Goal: Task Accomplishment & Management: Manage account settings

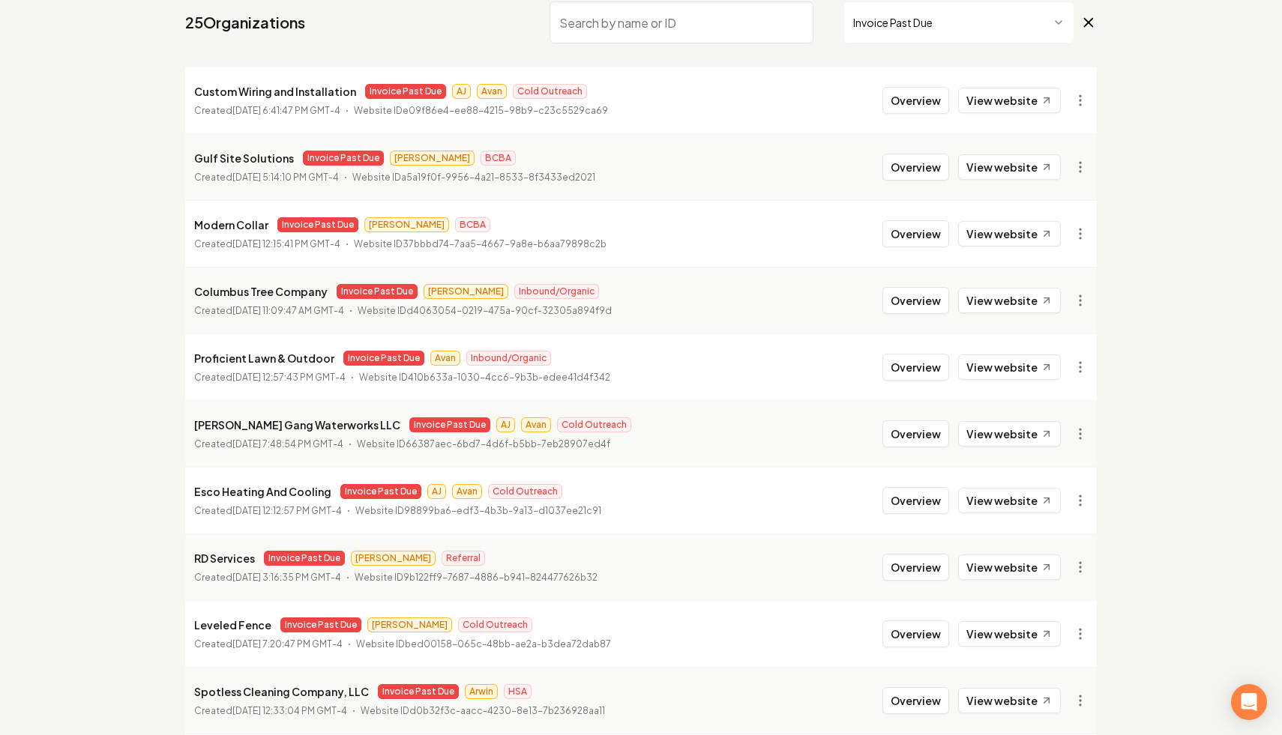
scroll to position [136, 0]
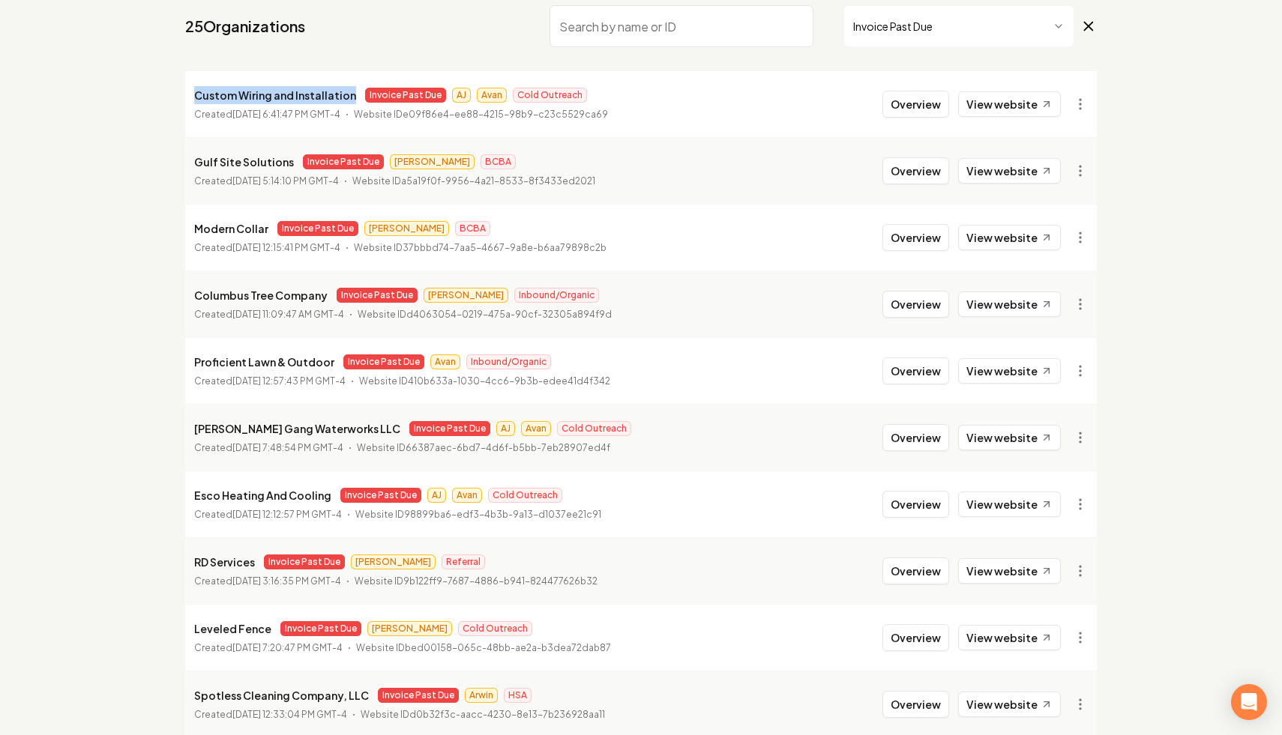
drag, startPoint x: 349, startPoint y: 94, endPoint x: 195, endPoint y: 100, distance: 154.5
click at [195, 100] on div "Custom Wiring and Installation Invoice Past Due AJ Avan Cold Outreach" at bounding box center [401, 95] width 414 height 18
copy p "Custom Wiring and Installation"
click at [1073, 113] on html "Dashboard Organization Rebolt Site Builder Organizations Spam Review SMM Ongoin…" at bounding box center [641, 231] width 1282 height 735
click at [1064, 237] on link "View in Stripe" at bounding box center [1043, 234] width 95 height 24
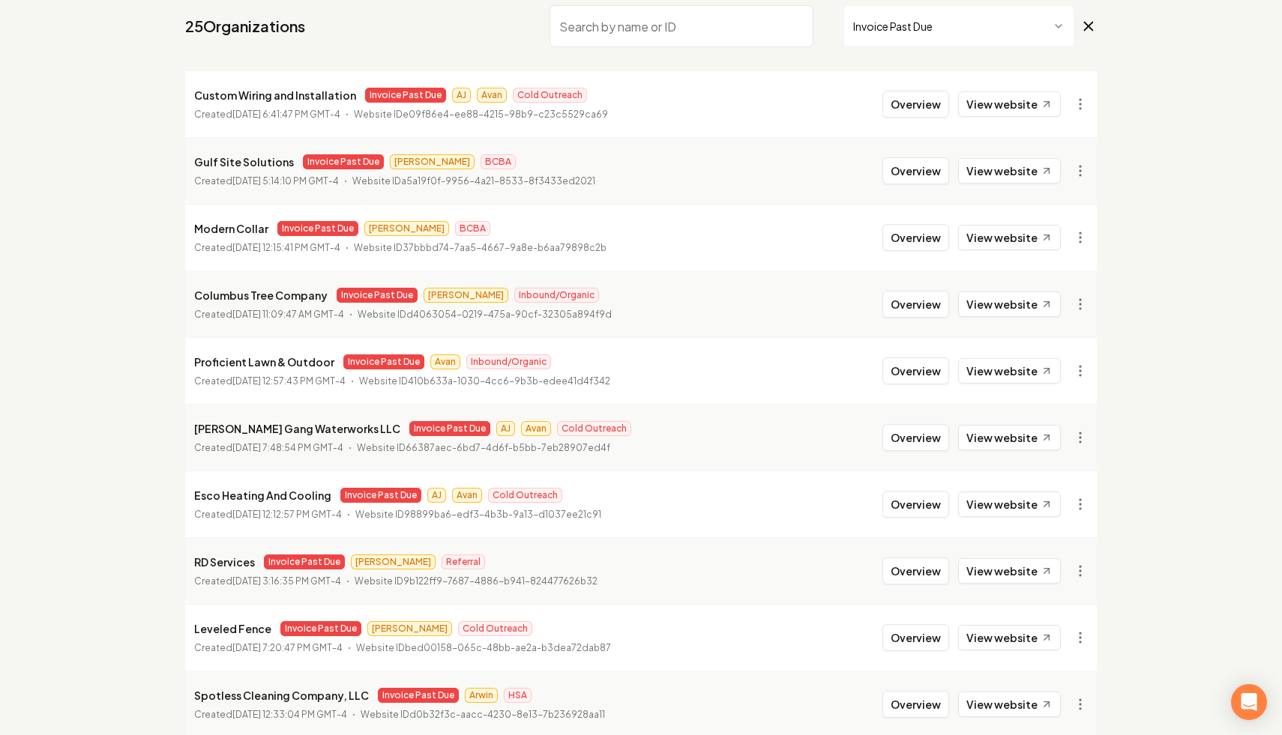
click at [325, 185] on time "[DATE] 5:14:10 PM GMT-4" at bounding box center [285, 180] width 106 height 11
drag, startPoint x: 288, startPoint y: 166, endPoint x: 194, endPoint y: 166, distance: 93.7
click at [194, 166] on div "Gulf Site Solutions Invoice Past Due [PERSON_NAME] BCBA" at bounding box center [394, 162] width 401 height 18
copy p "Gulf Site Solutions"
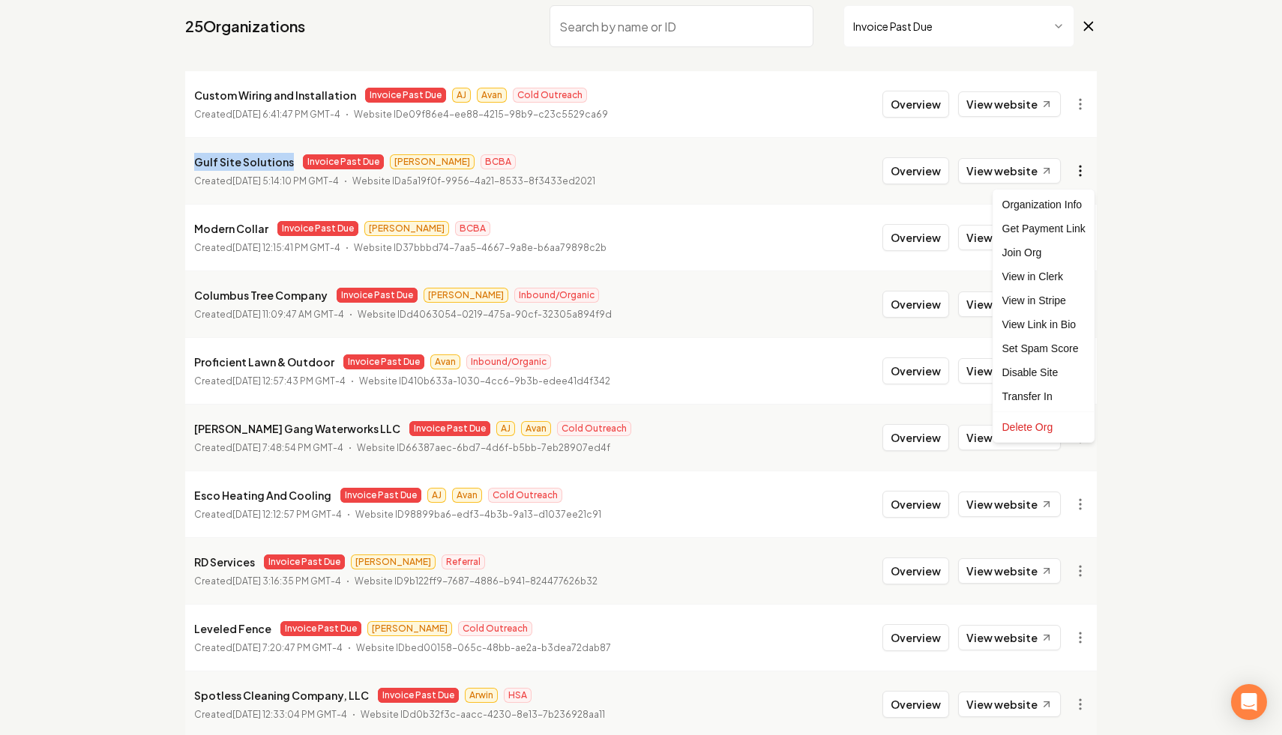
click at [1081, 175] on html "Dashboard Organization Rebolt Site Builder Organizations Spam Review SMM Ongoin…" at bounding box center [641, 231] width 1282 height 735
click at [1061, 298] on link "View in Stripe" at bounding box center [1043, 301] width 95 height 24
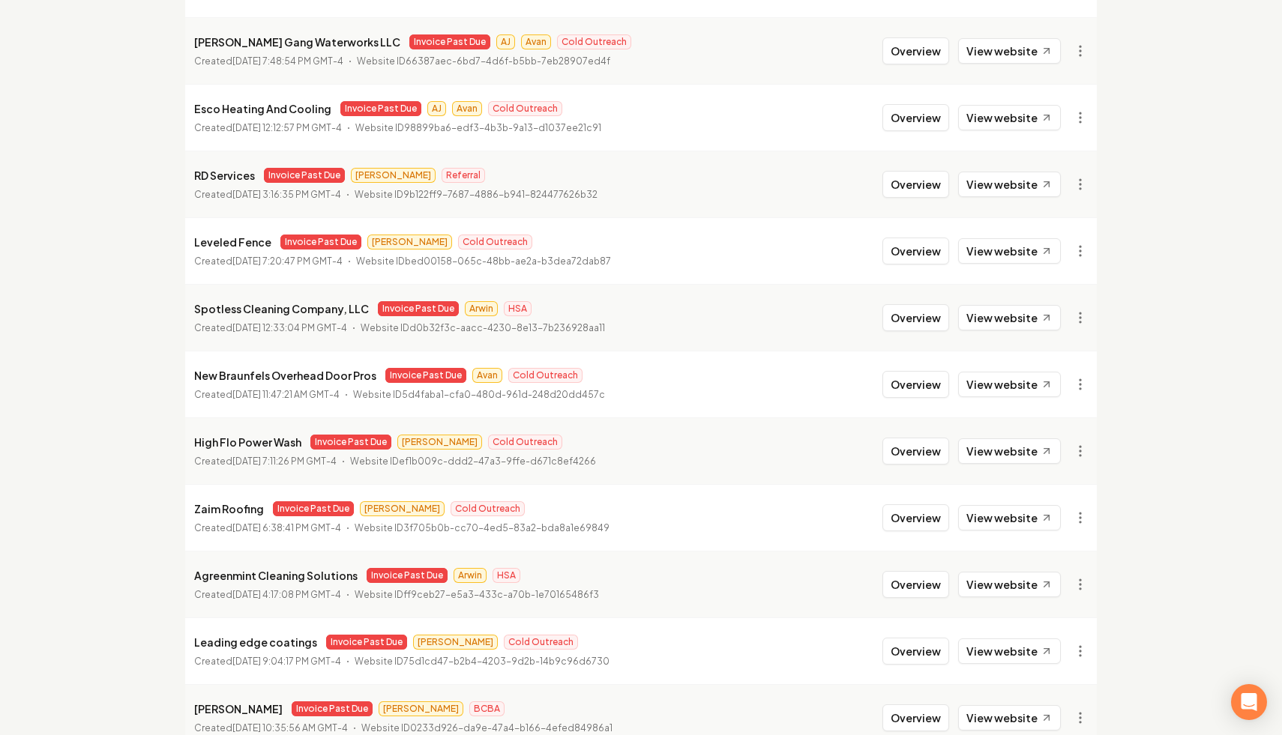
scroll to position [517, 0]
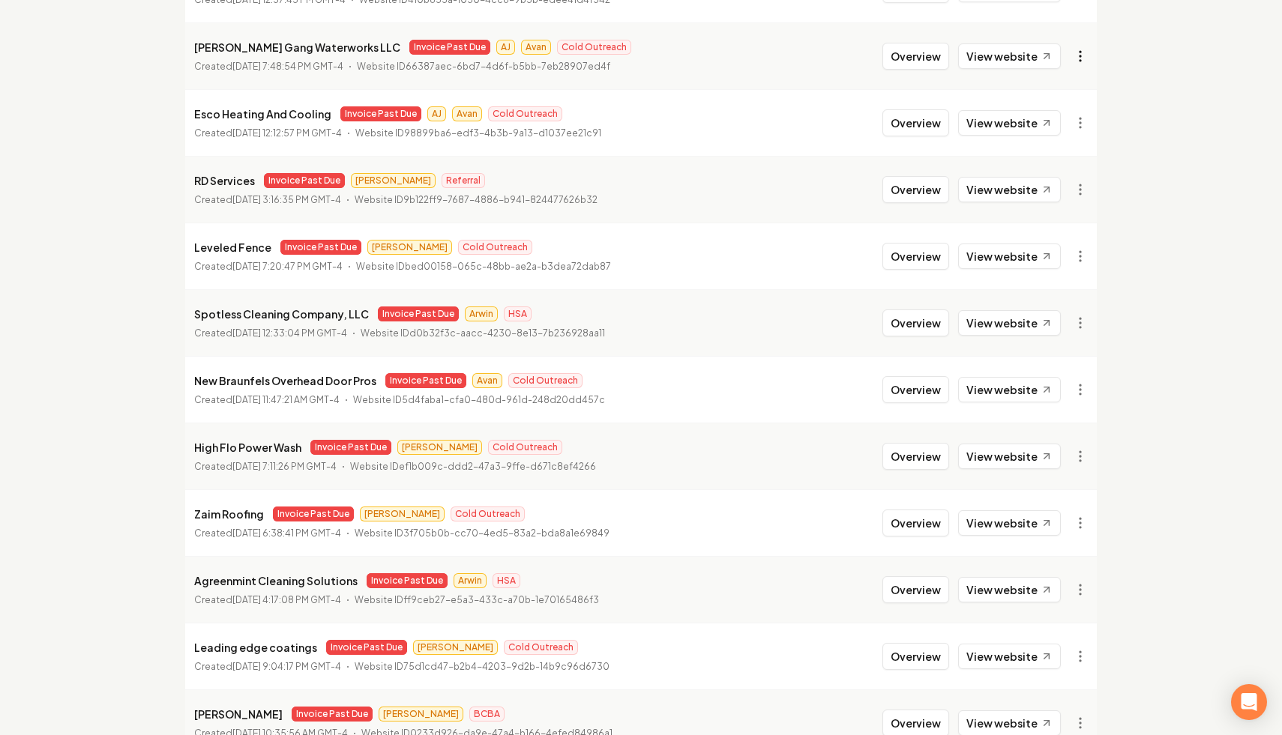
click at [1064, 187] on link "View in Stripe" at bounding box center [1043, 186] width 95 height 24
drag, startPoint x: 340, startPoint y: 51, endPoint x: 172, endPoint y: 52, distance: 167.2
click at [172, 52] on main "Organizations Spam Review SMM Ongoing Insights Subscriber Snapshot 25 Organizat…" at bounding box center [640, 480] width 959 height 1880
copy p "[PERSON_NAME] Gang Waterworks LLC"
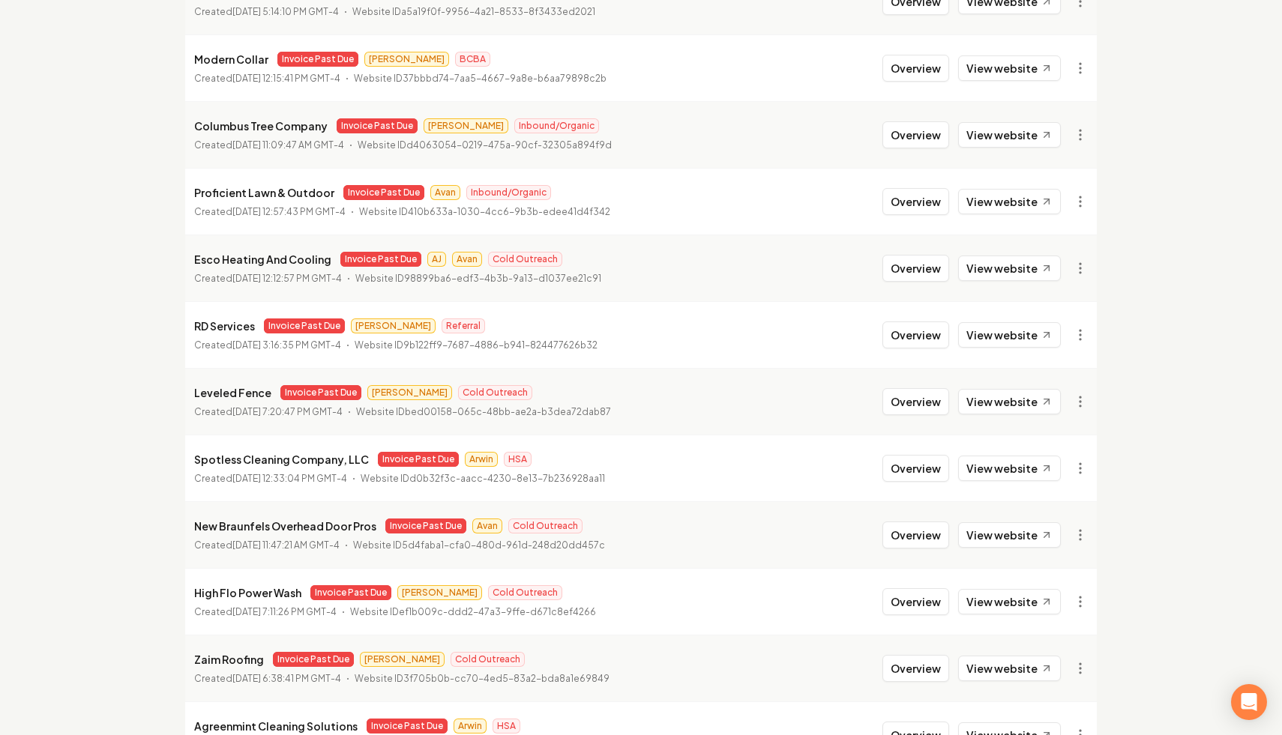
scroll to position [310, 0]
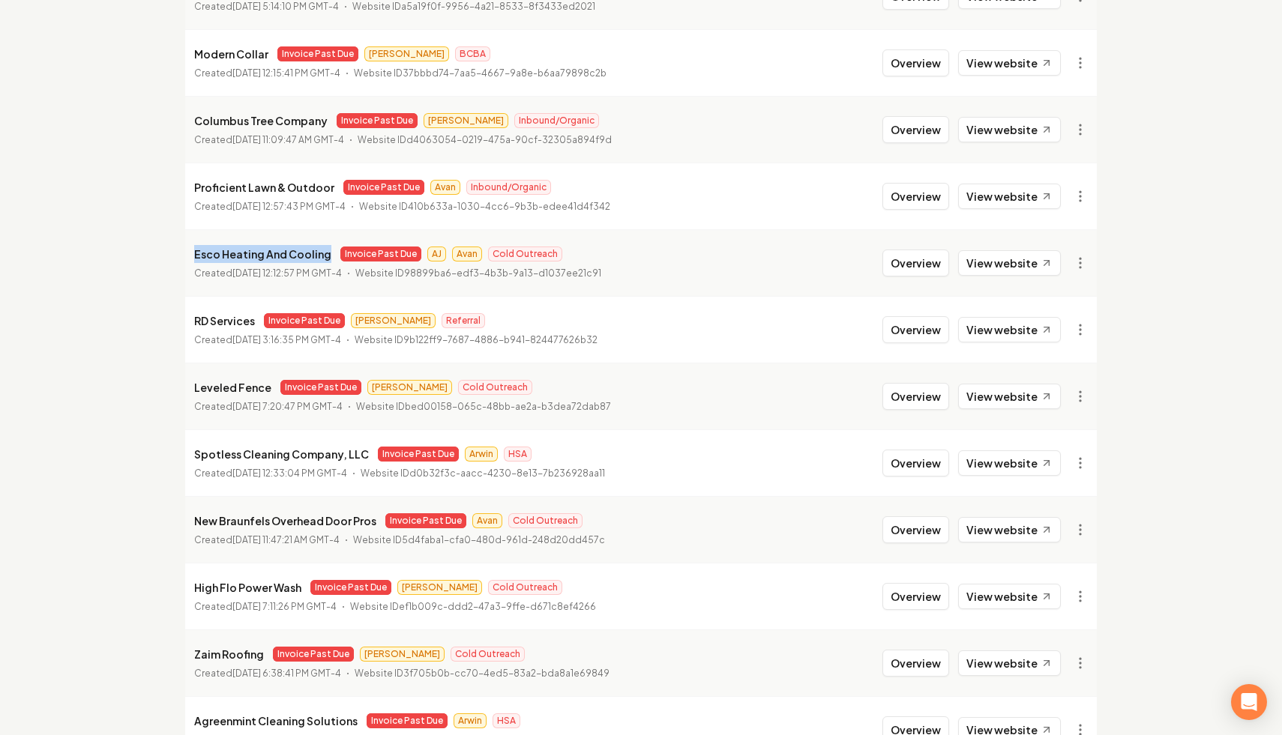
drag, startPoint x: 324, startPoint y: 257, endPoint x: 191, endPoint y: 260, distance: 132.7
click at [191, 260] on li "Esco Heating And Cooling Invoice Past Due AJ Avan Cold Outreach Created July 1,…" at bounding box center [641, 262] width 912 height 67
copy p "Esco Heating And Cooling"
click at [1070, 265] on html "Dashboard Organization Rebolt Site Builder Organizations Spam Review SMM Ongoin…" at bounding box center [641, 57] width 1282 height 735
click at [1058, 394] on link "View in Stripe" at bounding box center [1043, 393] width 95 height 24
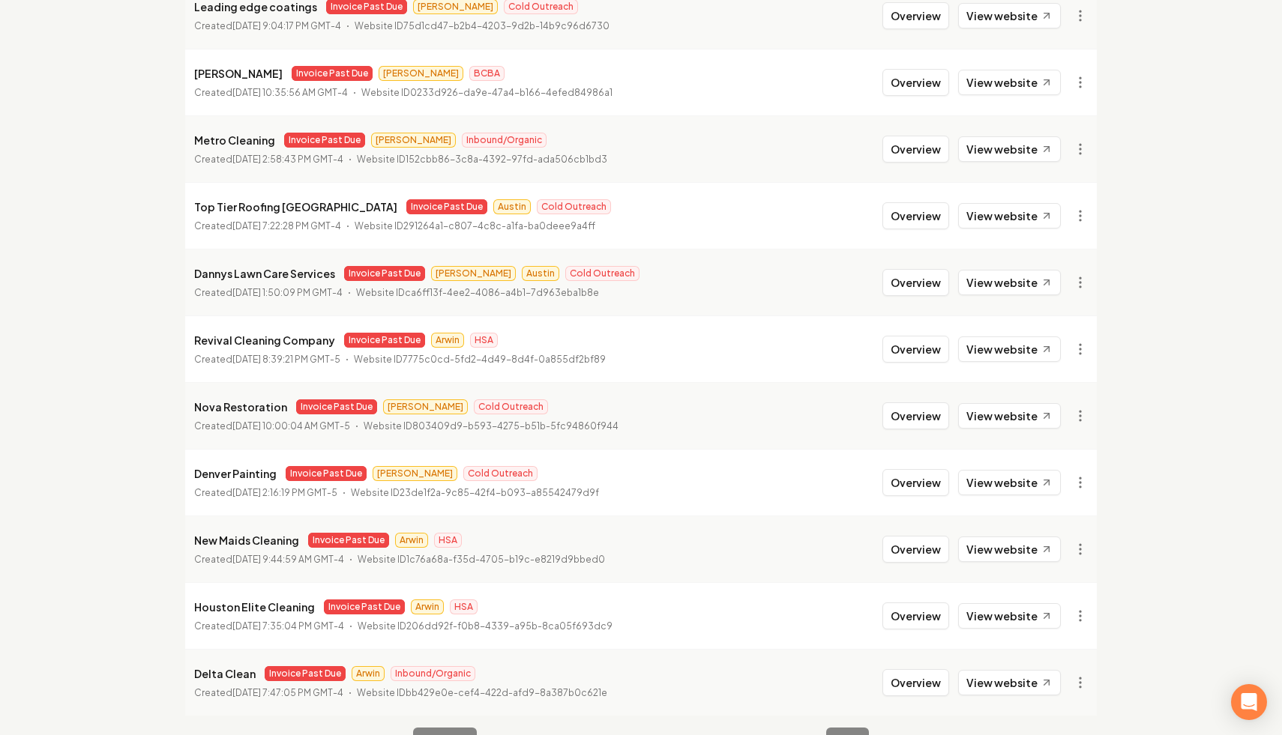
scroll to position [1105, 0]
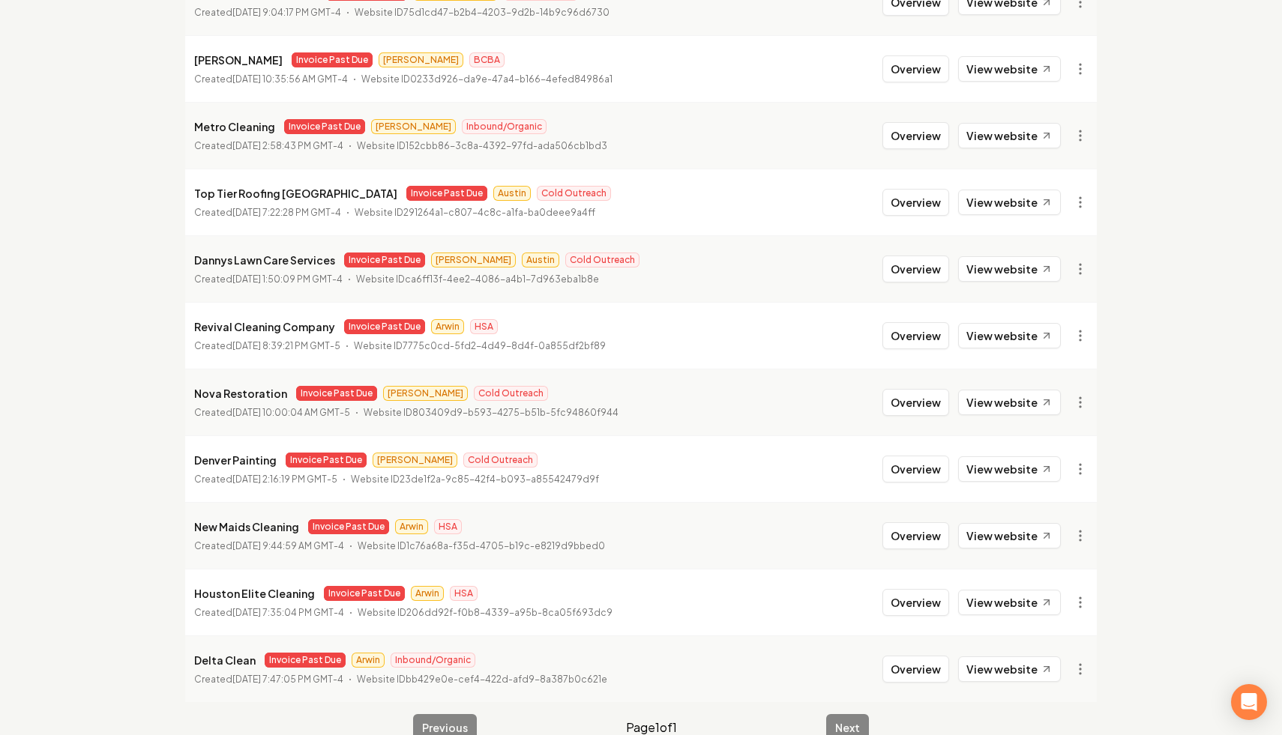
drag, startPoint x: 300, startPoint y: 64, endPoint x: 188, endPoint y: 65, distance: 111.7
click at [188, 65] on li "Damon Landscaping Invoice Past Due James BCBA Created March 31, 2025, 10:35:56 …" at bounding box center [641, 68] width 912 height 67
copy p "[PERSON_NAME]"
click at [1069, 199] on link "View in Stripe" at bounding box center [1043, 199] width 95 height 24
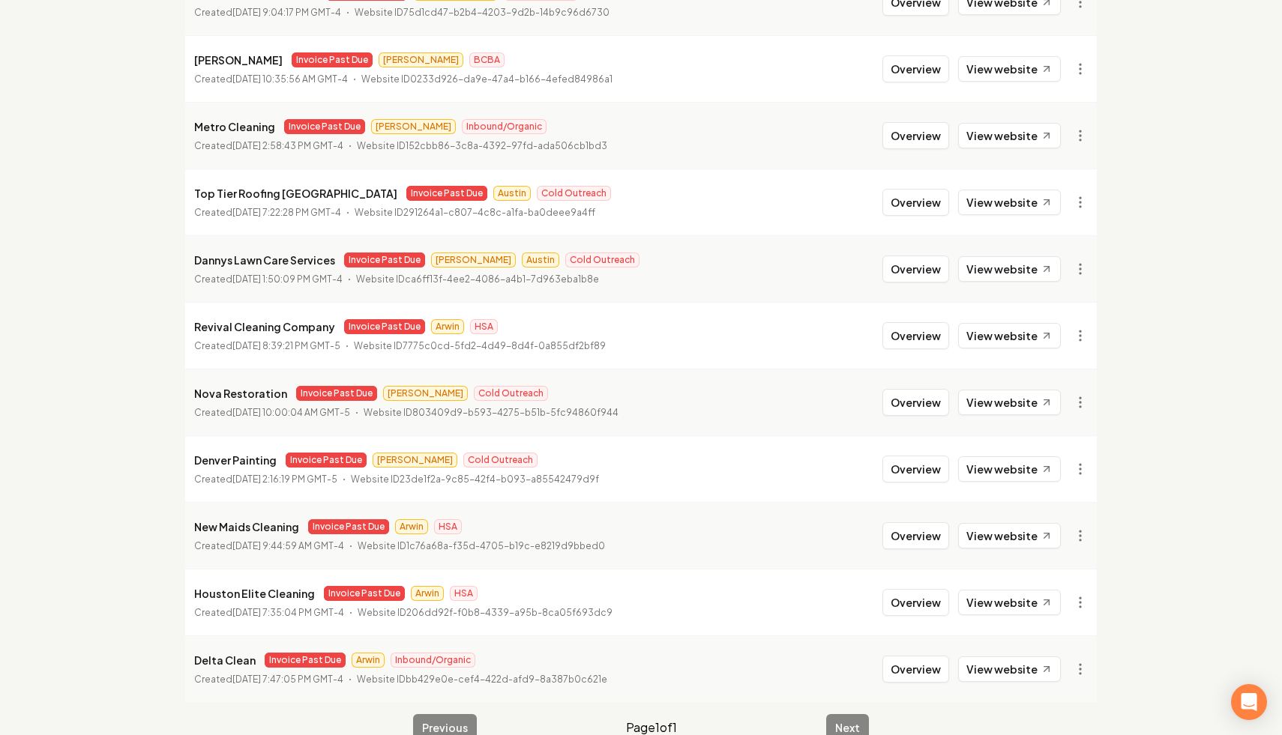
scroll to position [1135, 0]
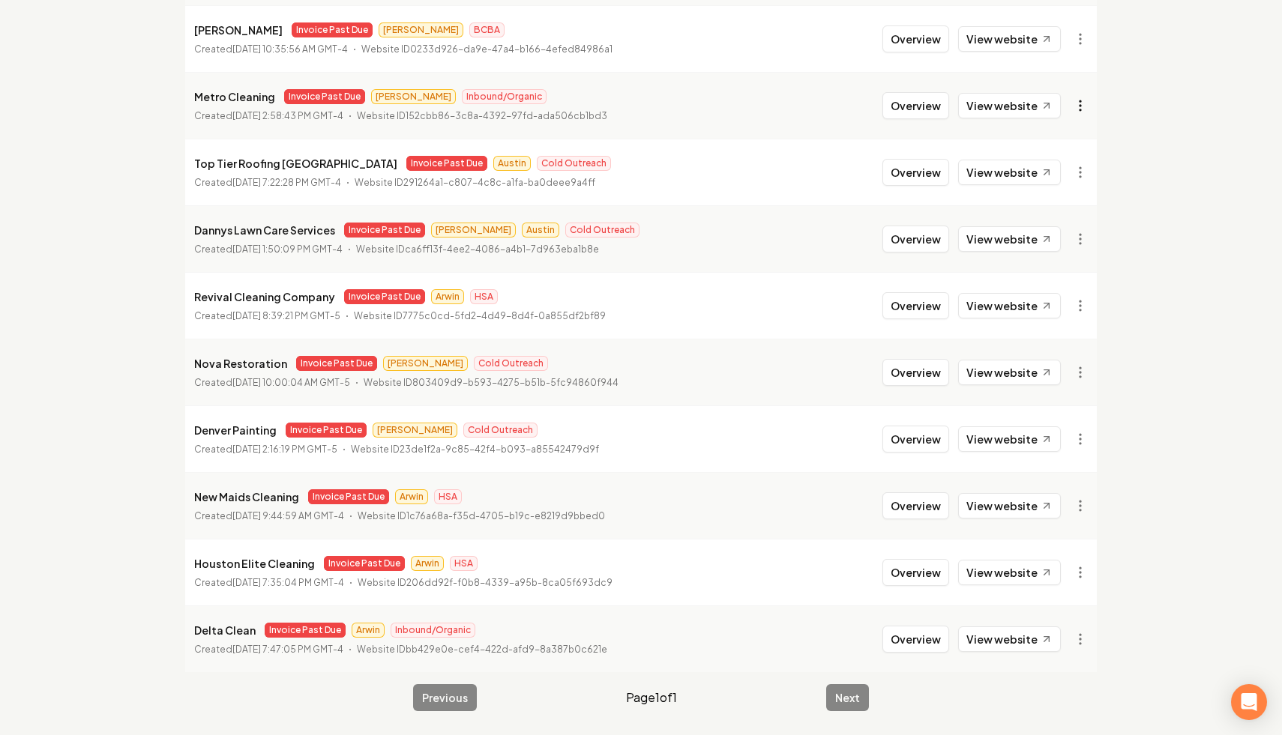
click at [1062, 235] on link "View in Stripe" at bounding box center [1043, 235] width 95 height 24
click at [1075, 306] on link "View in Stripe" at bounding box center [1043, 302] width 95 height 24
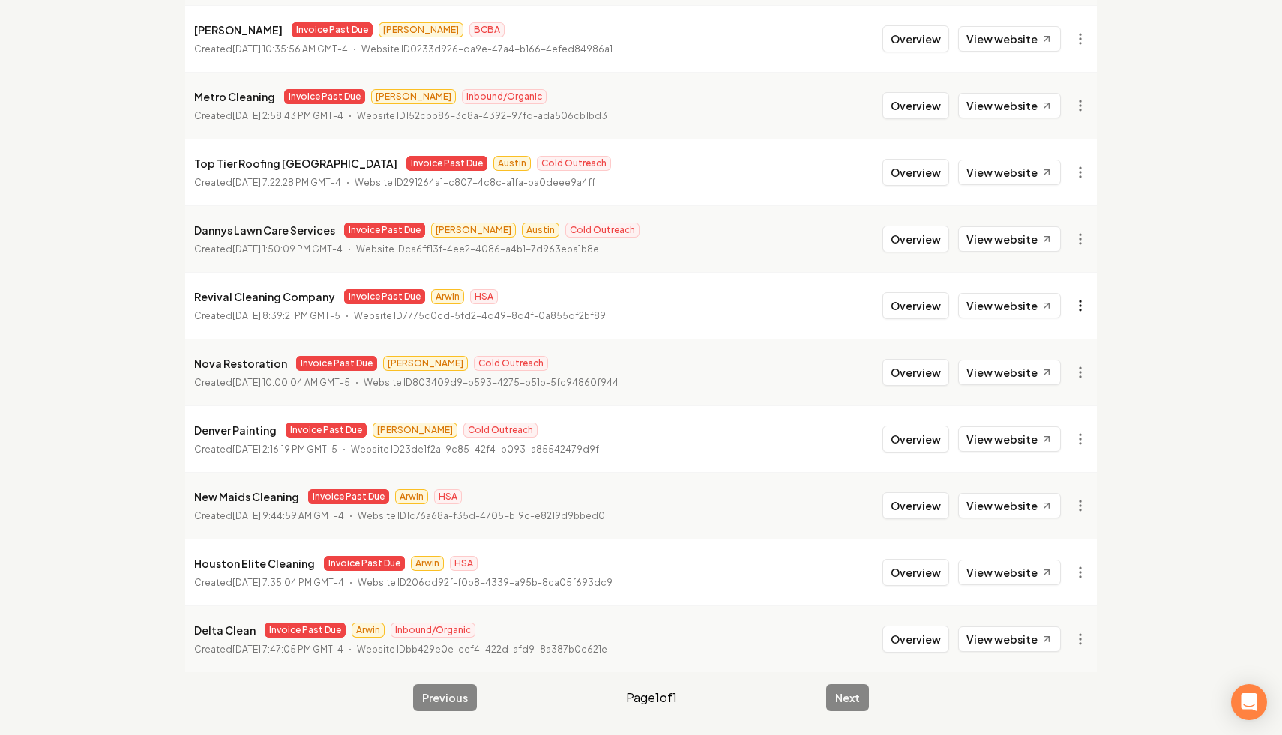
click at [1049, 430] on link "View in Stripe" at bounding box center [1043, 436] width 95 height 24
drag, startPoint x: 330, startPoint y: 300, endPoint x: 182, endPoint y: 295, distance: 147.7
copy p "Revival Cleaning Company"
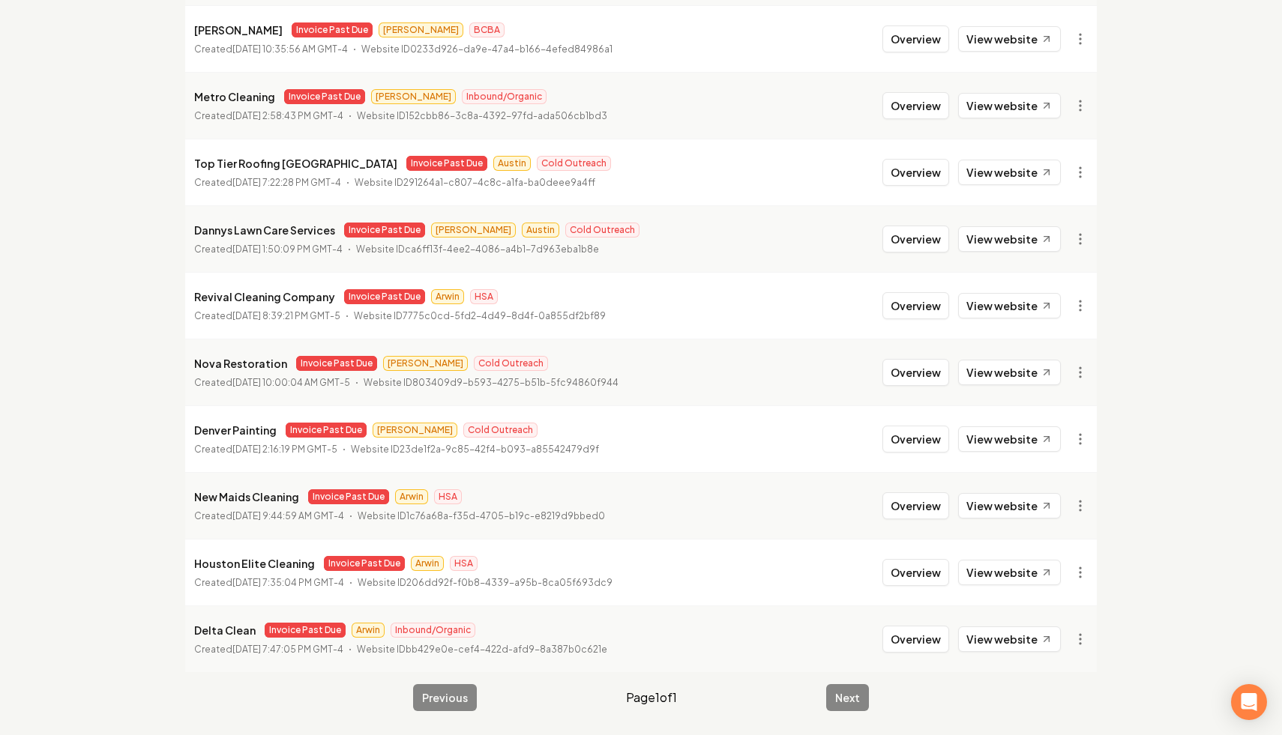
click at [1049, 567] on link "View in Stripe" at bounding box center [1043, 569] width 95 height 24
click at [1066, 341] on link "View in Stripe" at bounding box center [1043, 346] width 95 height 24
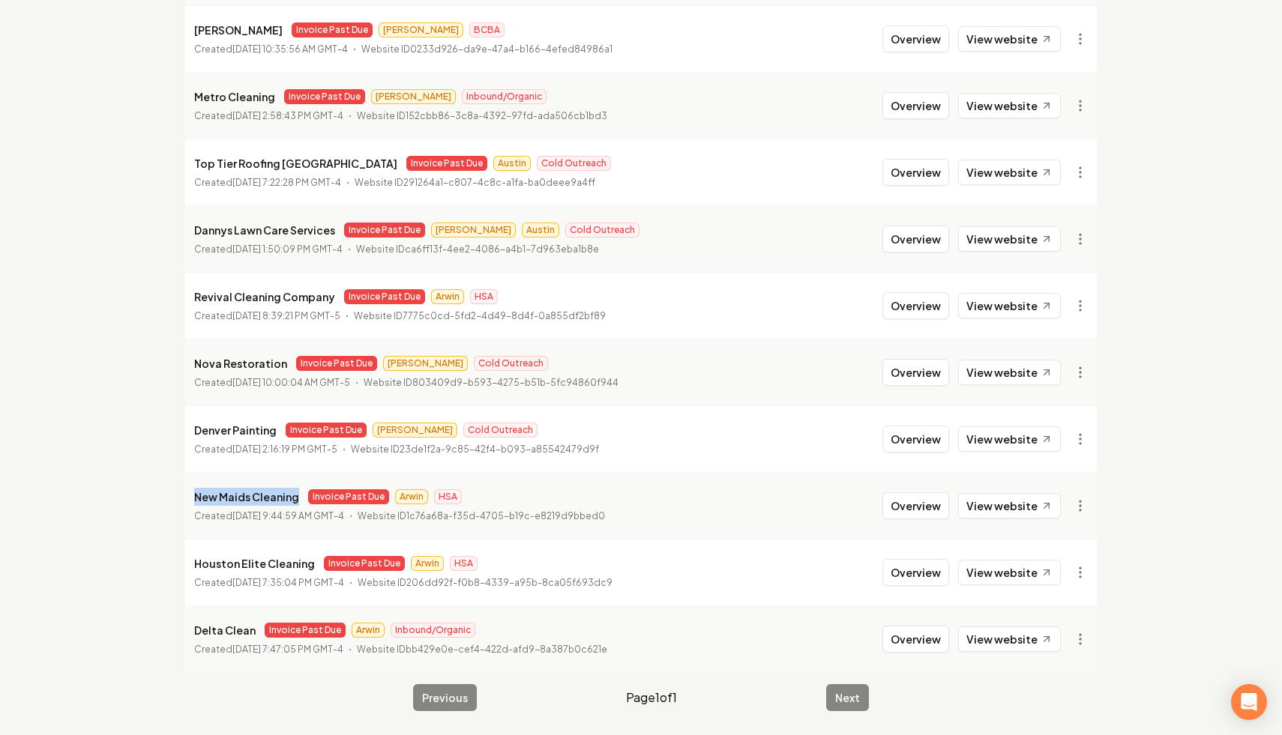
drag, startPoint x: 300, startPoint y: 499, endPoint x: 179, endPoint y: 501, distance: 120.7
copy p "New Maids Cleaning"
click at [1015, 505] on link "View website" at bounding box center [1009, 505] width 103 height 25
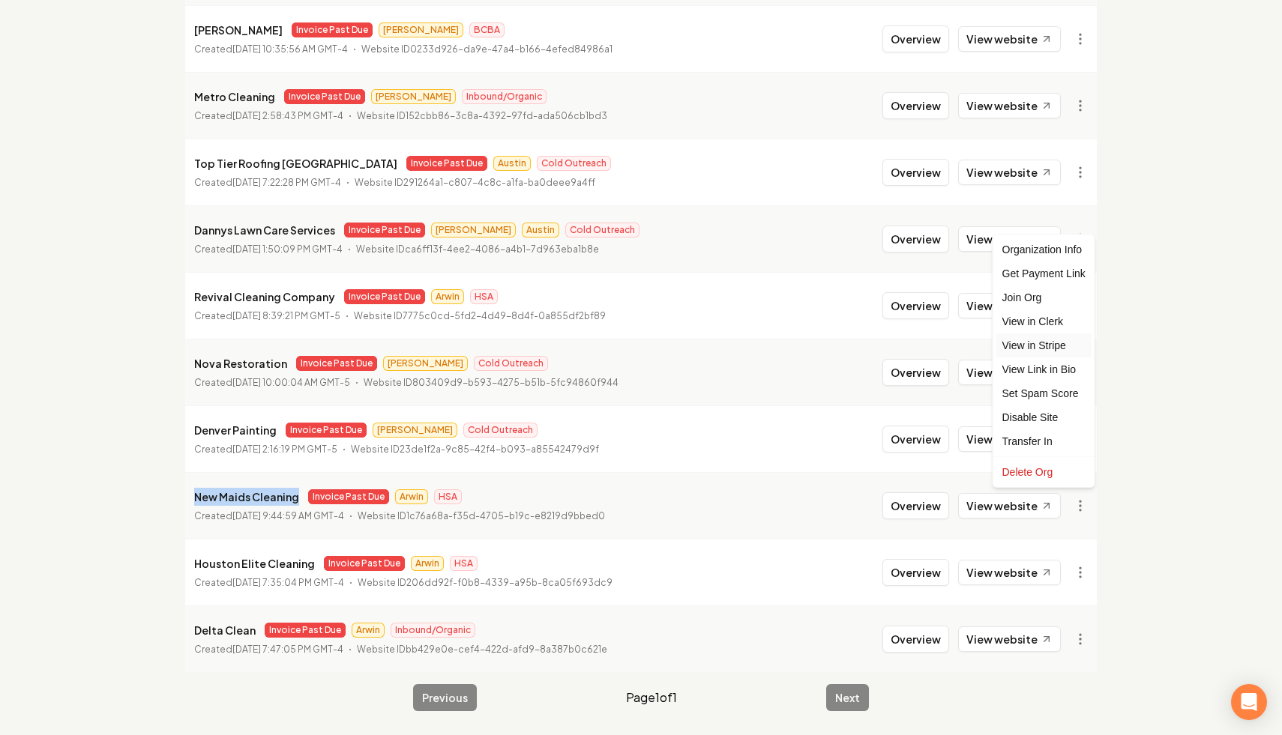
click at [1052, 340] on link "View in Stripe" at bounding box center [1043, 346] width 95 height 24
click at [1056, 328] on link "View in Clerk" at bounding box center [1043, 322] width 95 height 24
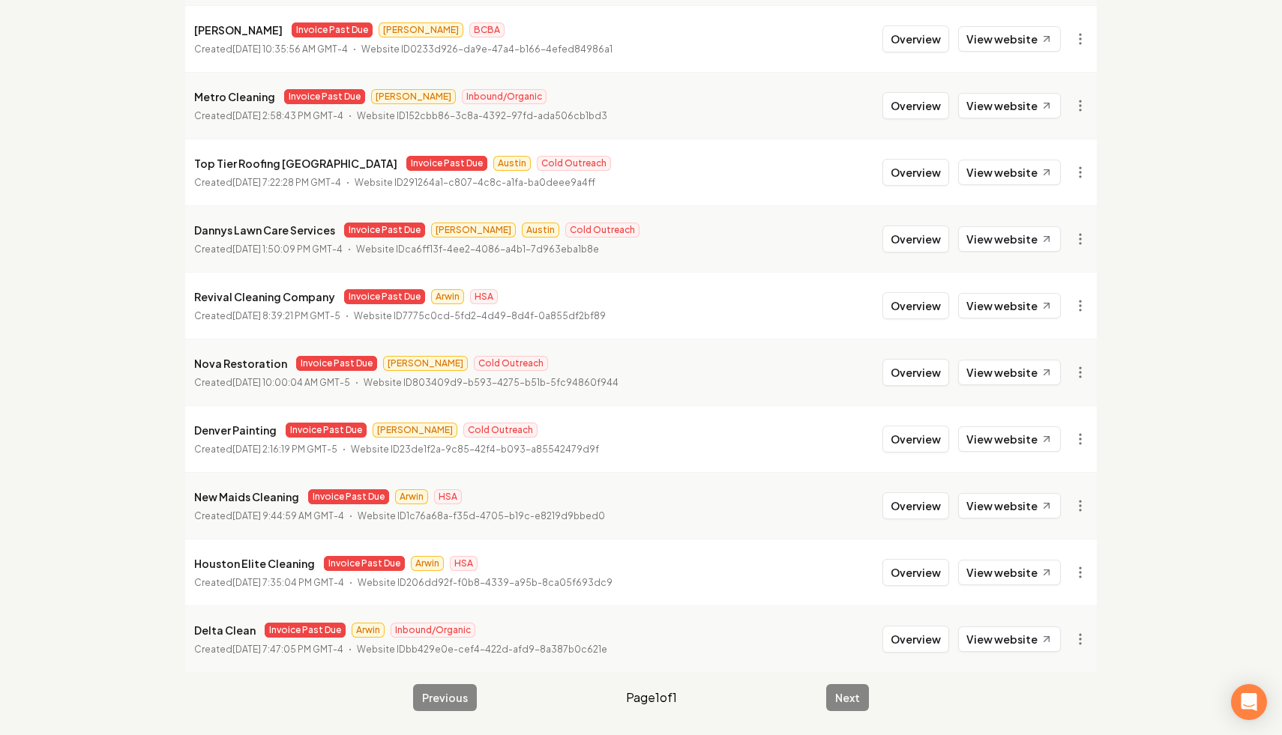
click at [332, 558] on span "Invoice Past Due" at bounding box center [364, 563] width 81 height 15
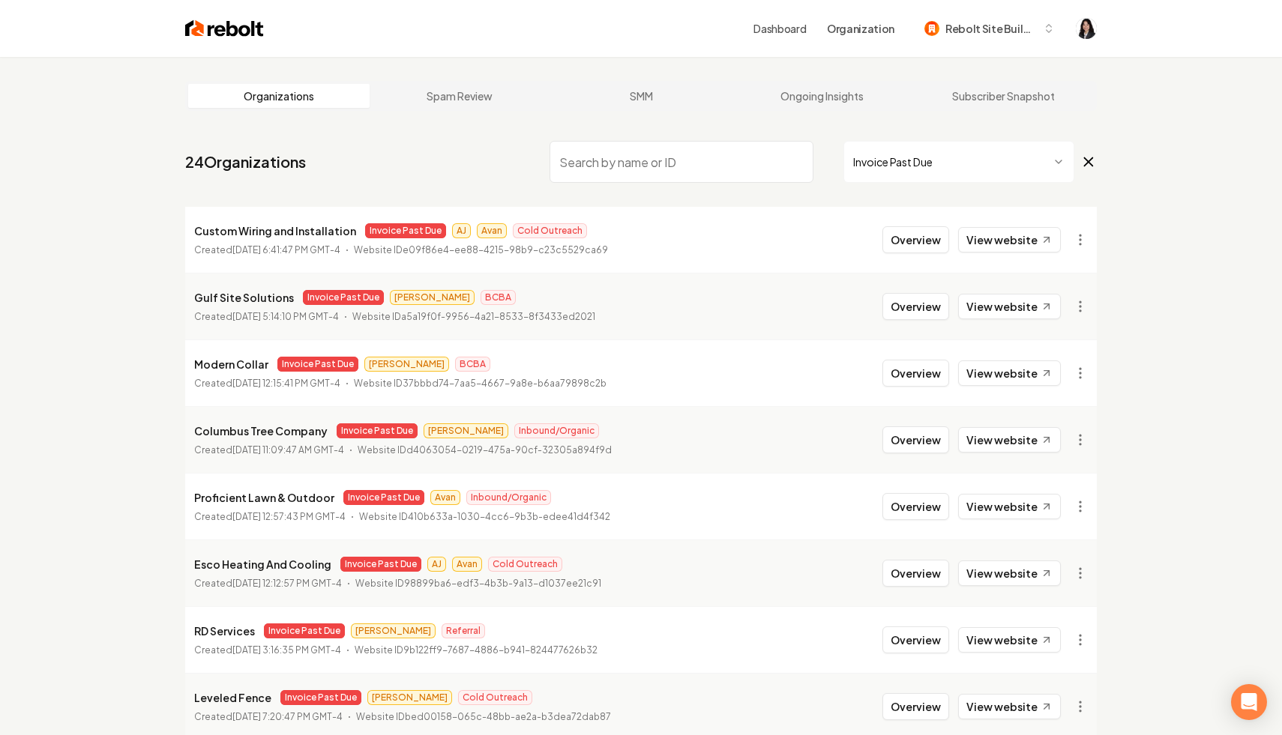
click at [1092, 158] on icon at bounding box center [1089, 162] width 8 height 8
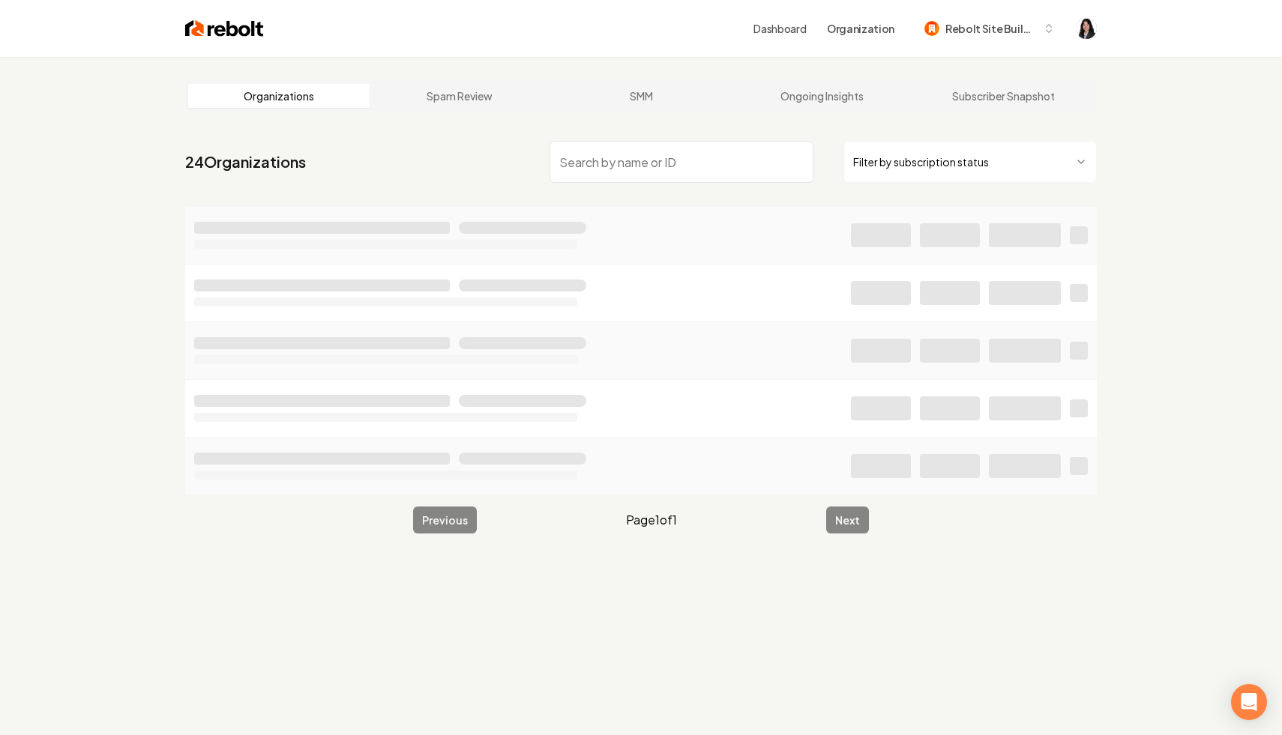
click at [765, 153] on input "search" at bounding box center [681, 162] width 264 height 42
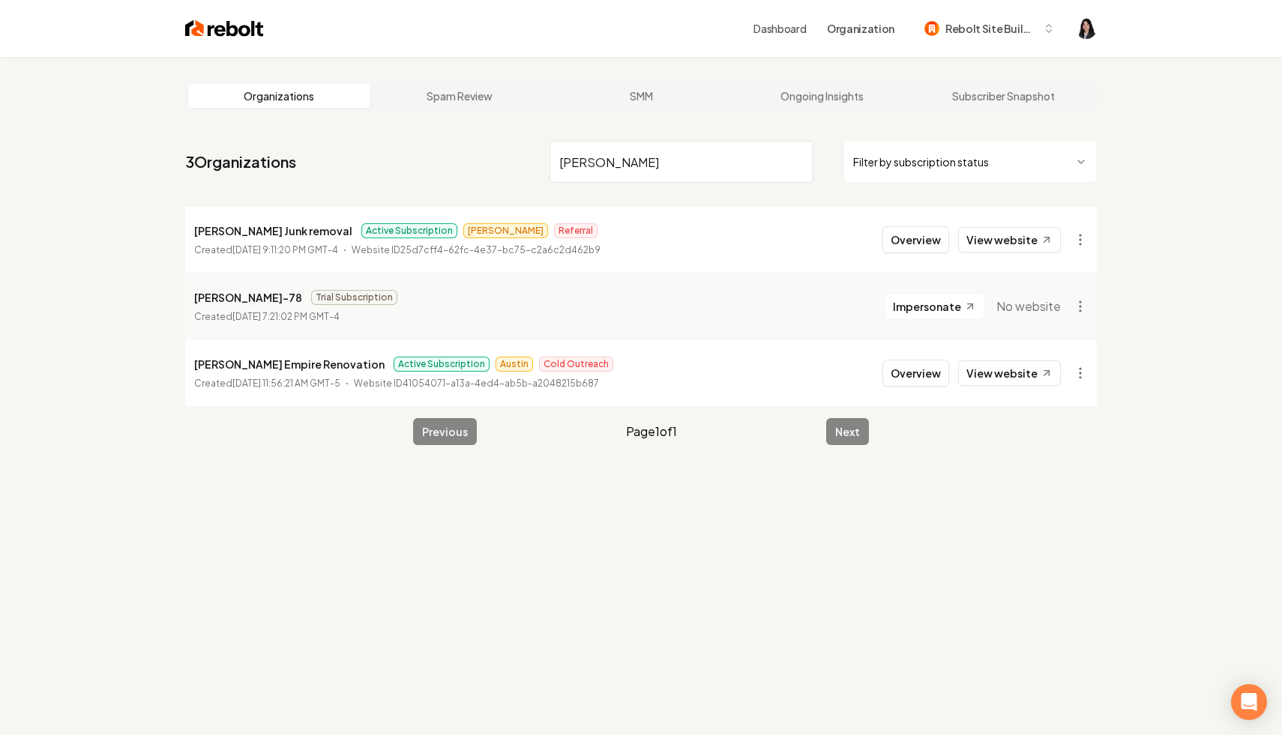
drag, startPoint x: 621, startPoint y: 160, endPoint x: 486, endPoint y: 135, distance: 138.0
click at [486, 135] on nav "3 Organizations alva Filter by subscription status" at bounding box center [641, 168] width 912 height 66
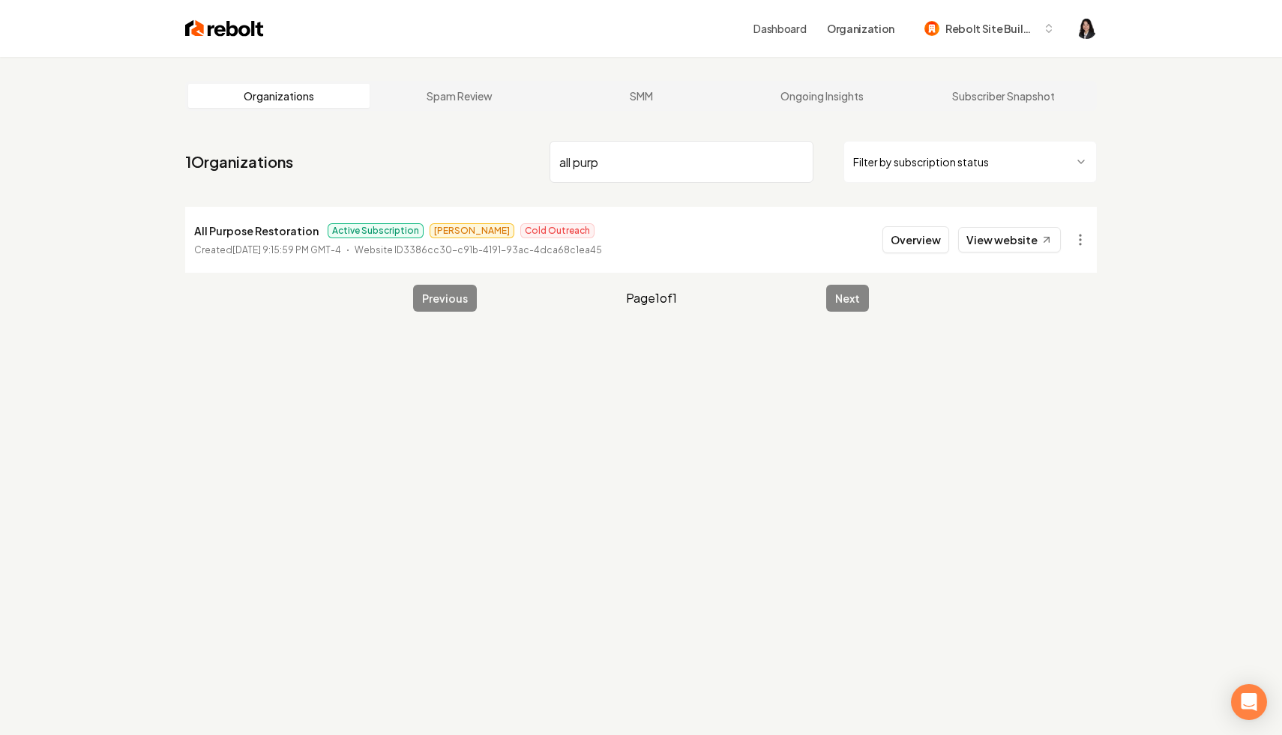
drag, startPoint x: 612, startPoint y: 163, endPoint x: 528, endPoint y: 140, distance: 87.8
click at [528, 140] on nav "1 Organizations all purp Filter by subscription status" at bounding box center [641, 168] width 912 height 66
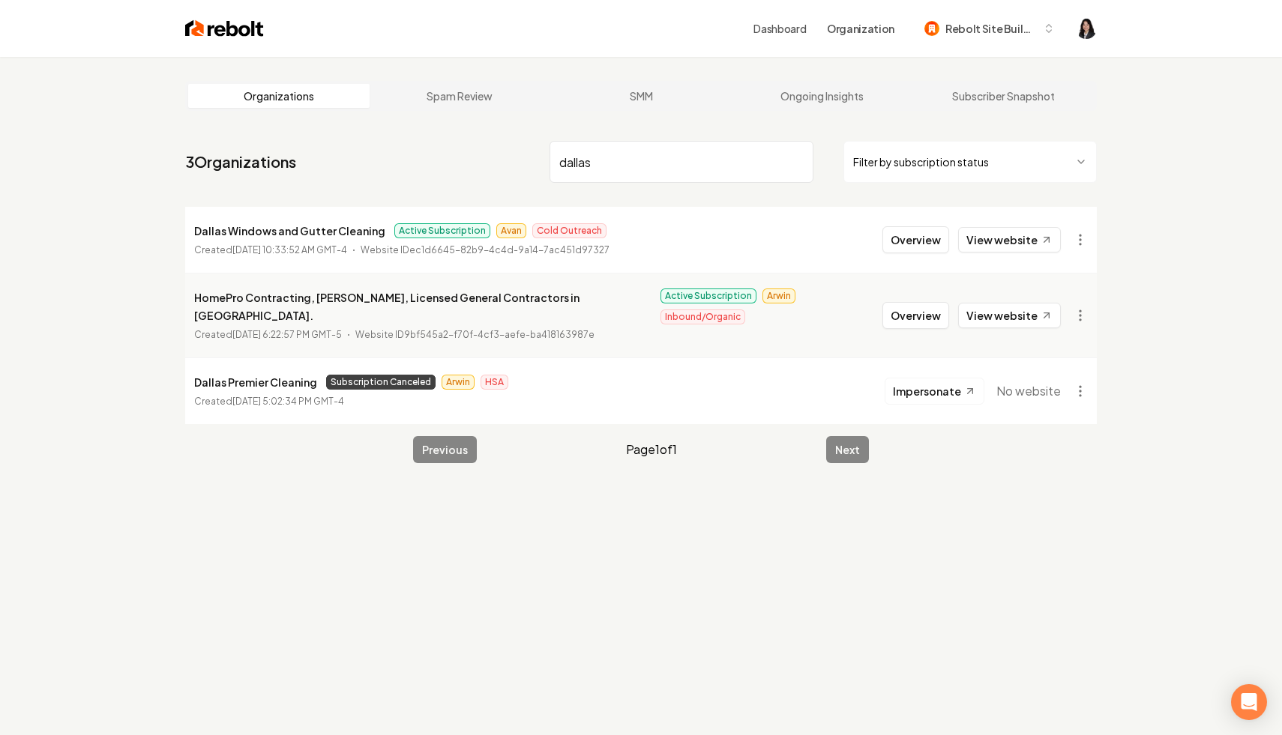
type input "dallas"
click at [798, 165] on input "dallas" at bounding box center [681, 162] width 264 height 42
click at [873, 164] on html "Dashboard Organization Rebolt Site Builder Organizations Spam Review SMM Ongoin…" at bounding box center [641, 367] width 1282 height 735
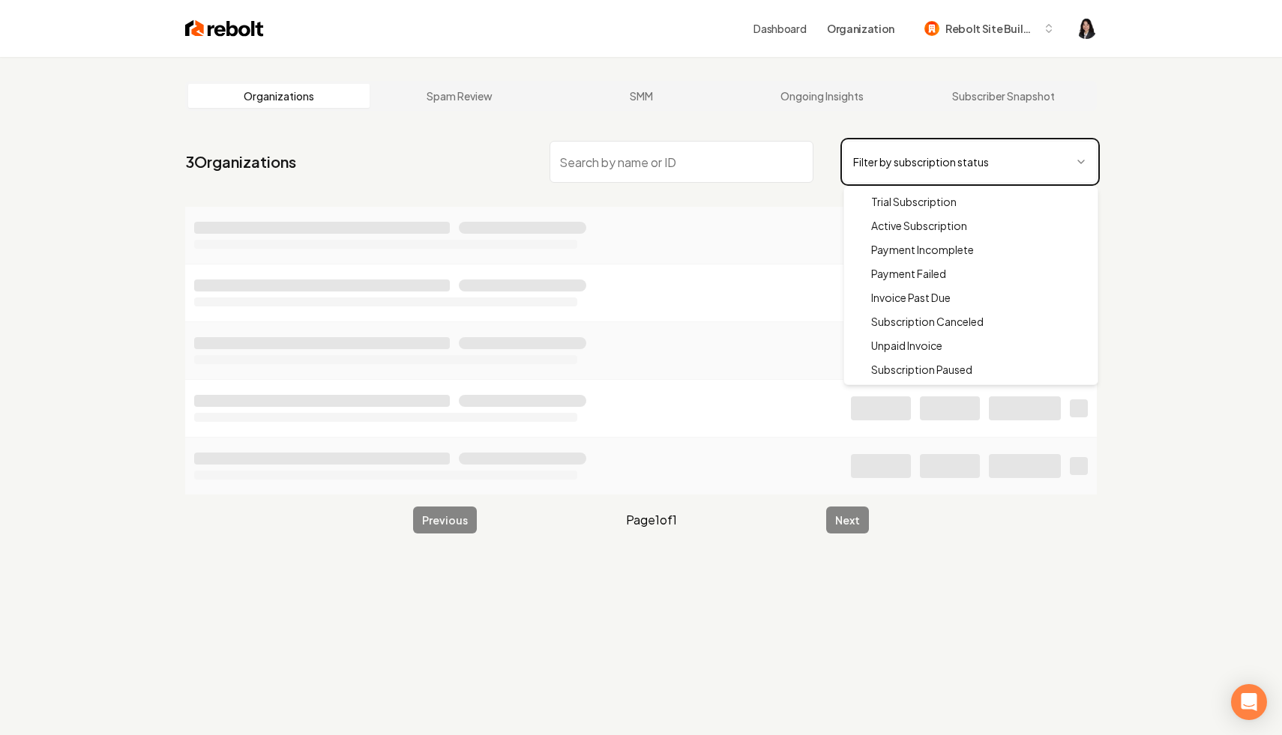
click at [722, 164] on html "Dashboard Organization Rebolt Site Builder Organizations Spam Review SMM Ongoin…" at bounding box center [641, 367] width 1282 height 735
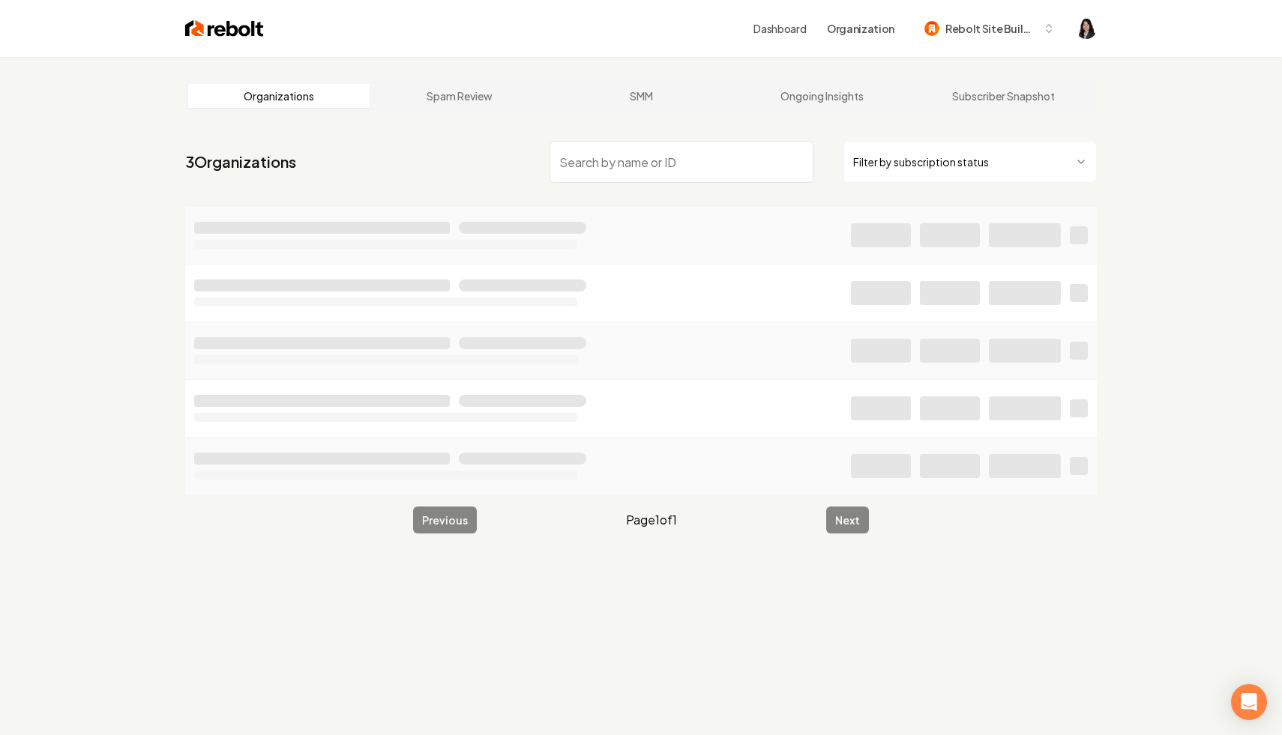
click at [722, 164] on input "search" at bounding box center [681, 162] width 264 height 42
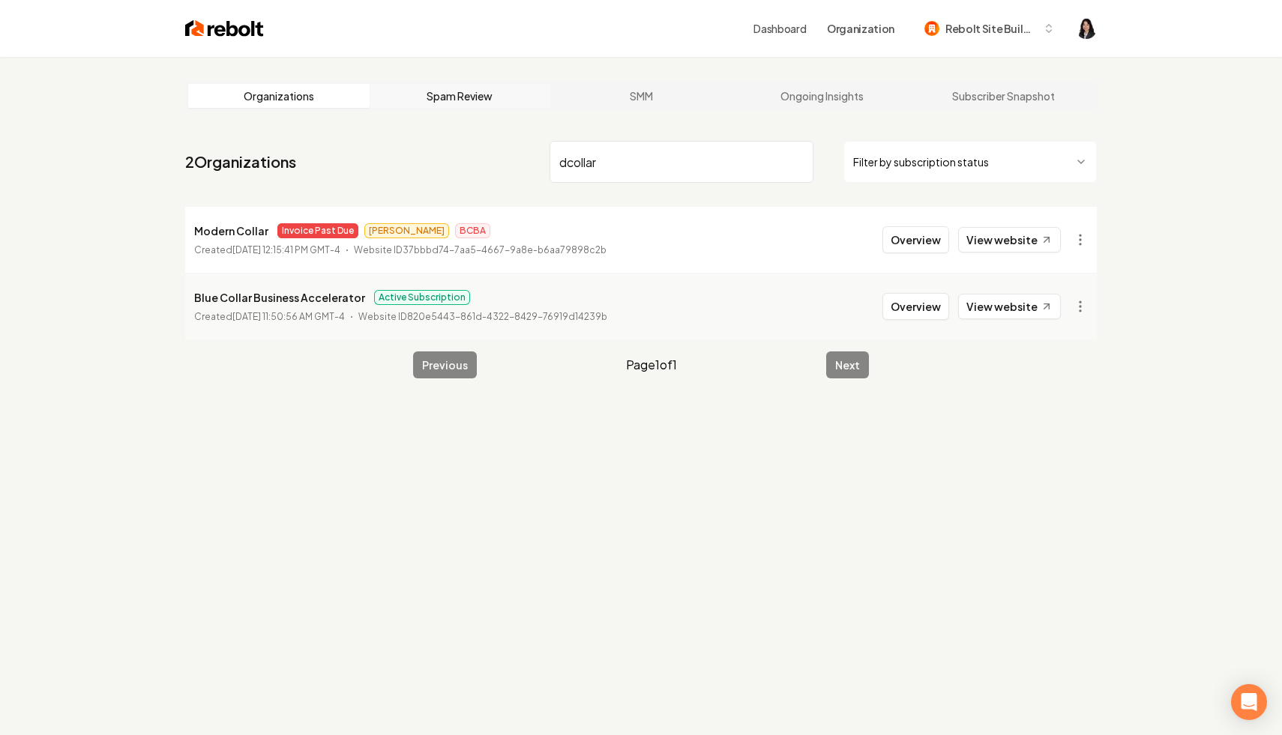
drag, startPoint x: 625, startPoint y: 154, endPoint x: 425, endPoint y: 106, distance: 205.8
click at [425, 106] on main "Organizations Spam Review SMM Ongoing Insights Subscriber Snapshot 2 Organizati…" at bounding box center [640, 230] width 959 height 346
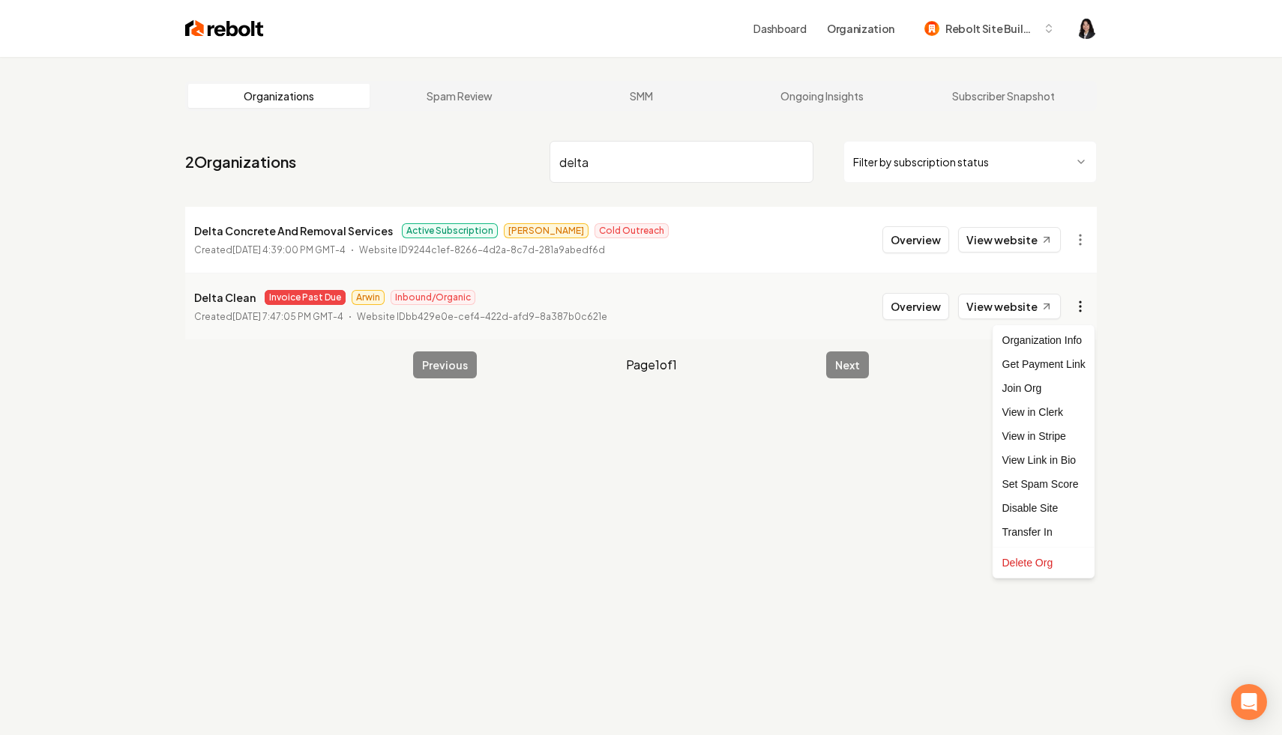
click at [1076, 302] on html "Dashboard Organization Rebolt Site Builder Organizations Spam Review SMM Ongoin…" at bounding box center [641, 367] width 1282 height 735
click at [1066, 415] on link "View in Clerk" at bounding box center [1043, 412] width 95 height 24
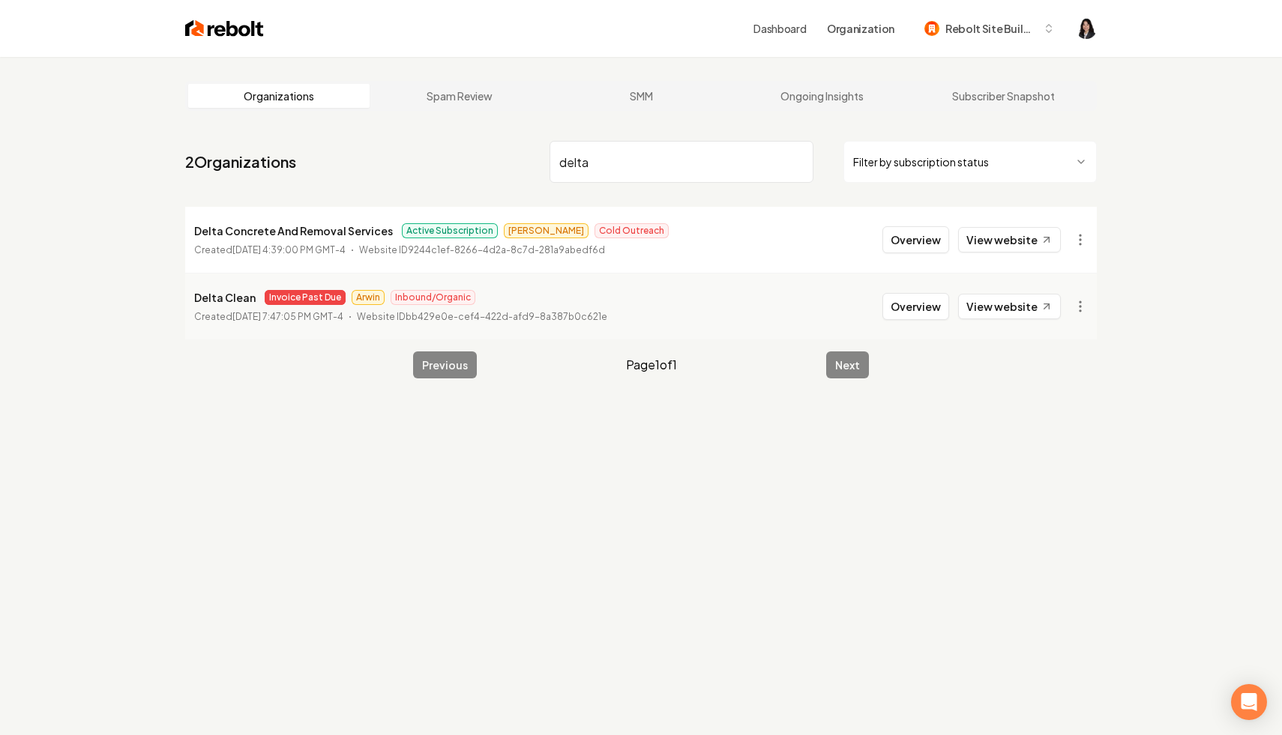
drag, startPoint x: 618, startPoint y: 157, endPoint x: 504, endPoint y: 132, distance: 116.8
click at [504, 132] on main "Organizations Spam Review SMM Ongoing Insights Subscriber Snapshot 2 Organizati…" at bounding box center [640, 230] width 959 height 346
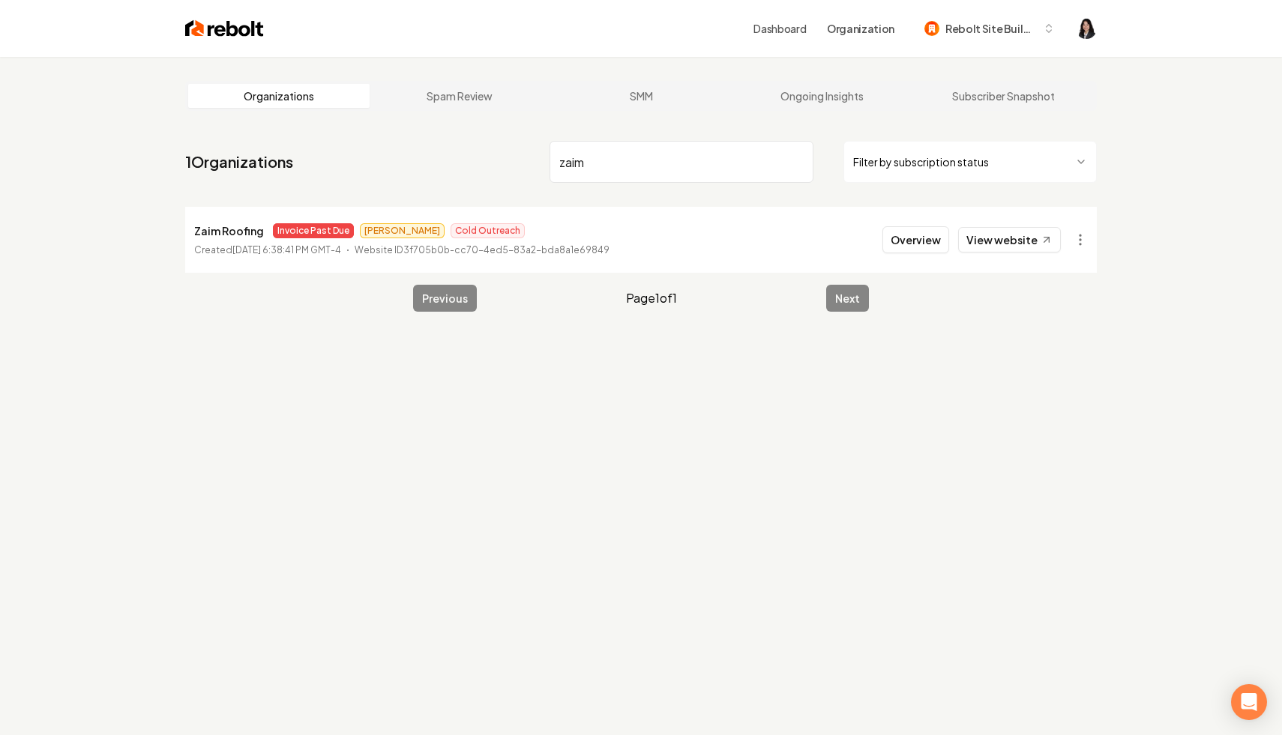
type input "zaim"
